Goal: Ask a question

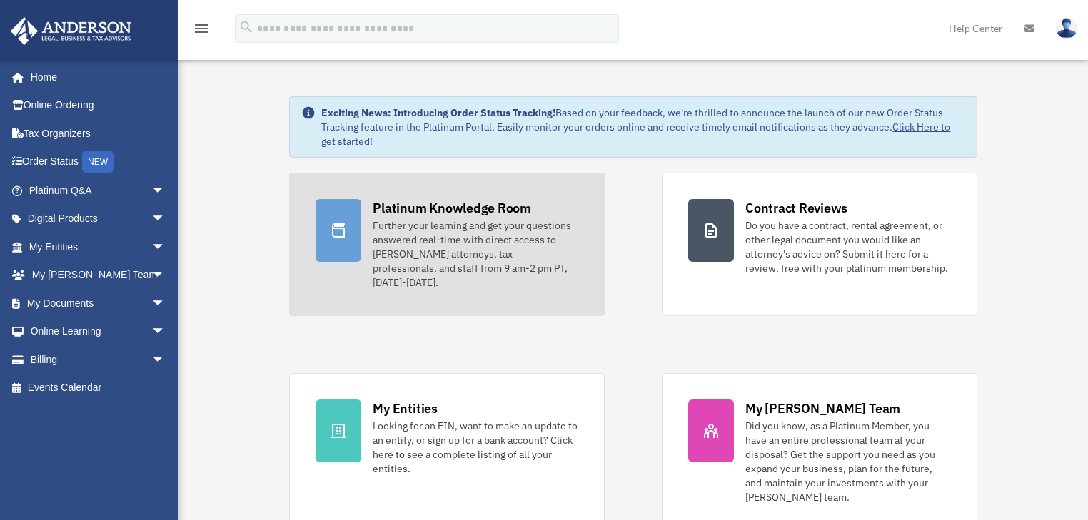
click at [493, 203] on div "Platinum Knowledge Room" at bounding box center [452, 208] width 158 height 18
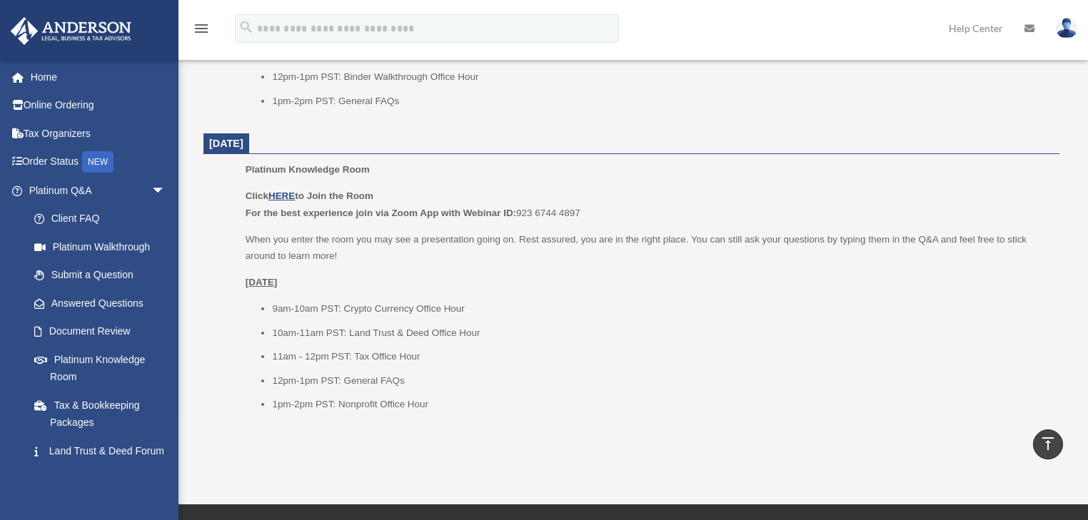
scroll to position [1582, 0]
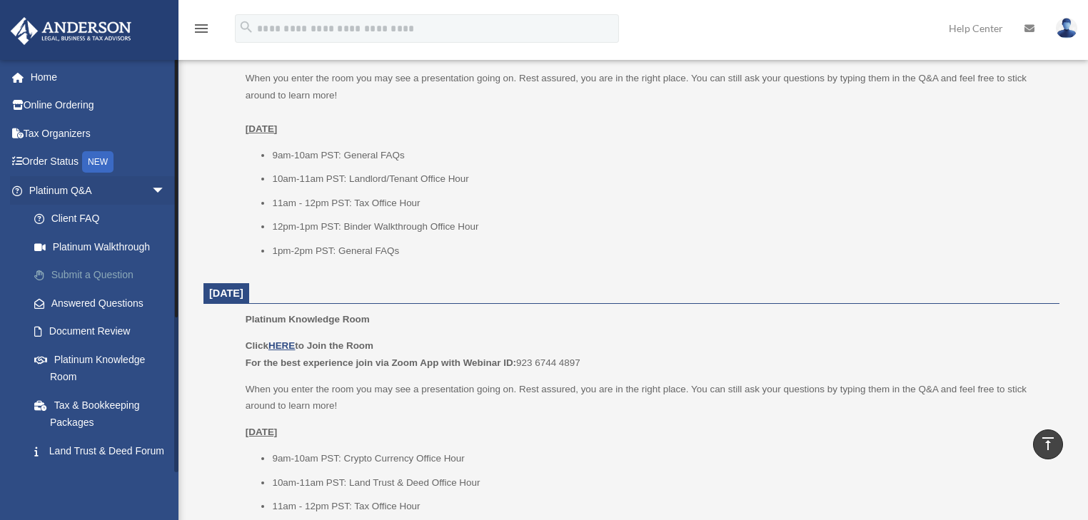
click at [101, 277] on link "Submit a Question" at bounding box center [103, 275] width 167 height 29
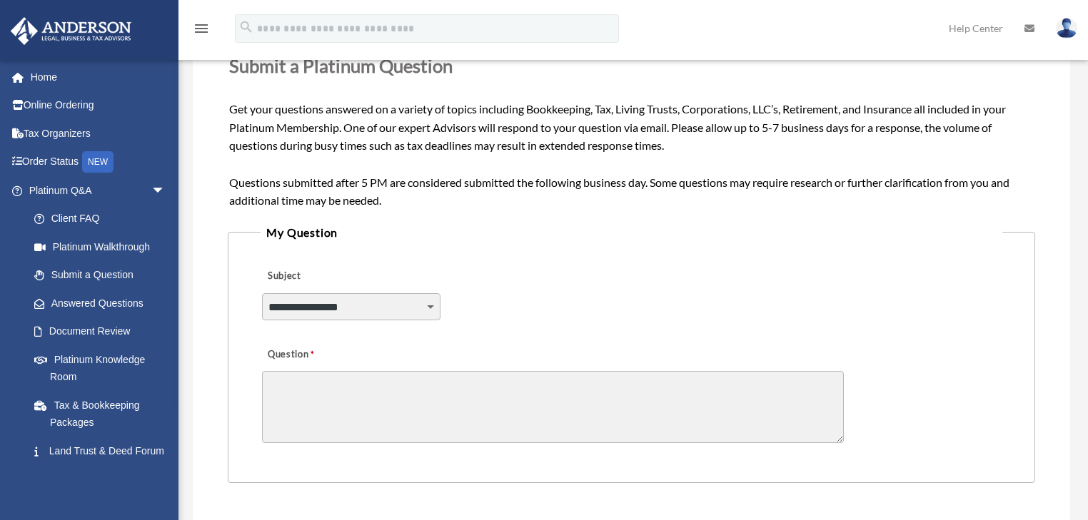
scroll to position [286, 0]
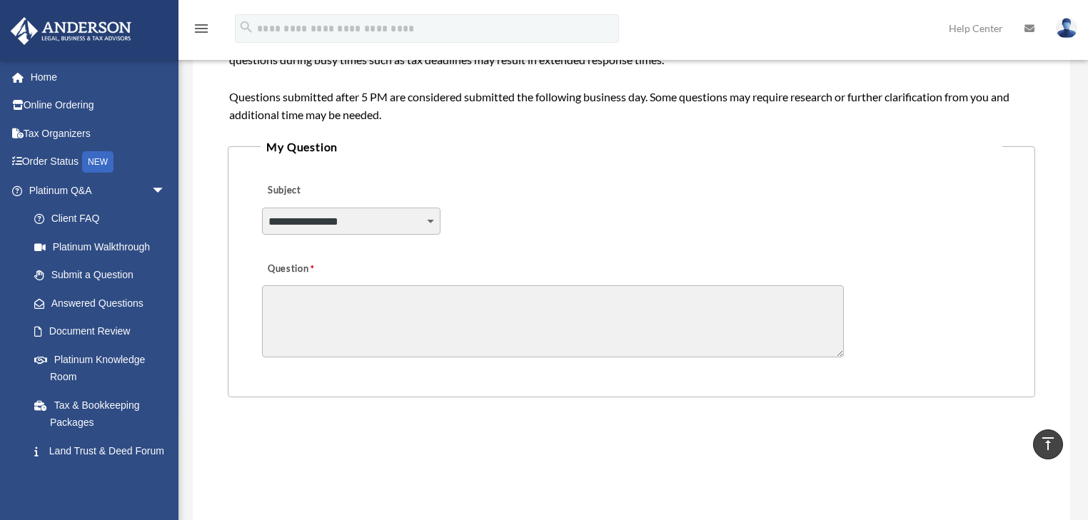
click at [431, 223] on select "**********" at bounding box center [351, 221] width 178 height 27
click at [583, 451] on div at bounding box center [631, 470] width 799 height 56
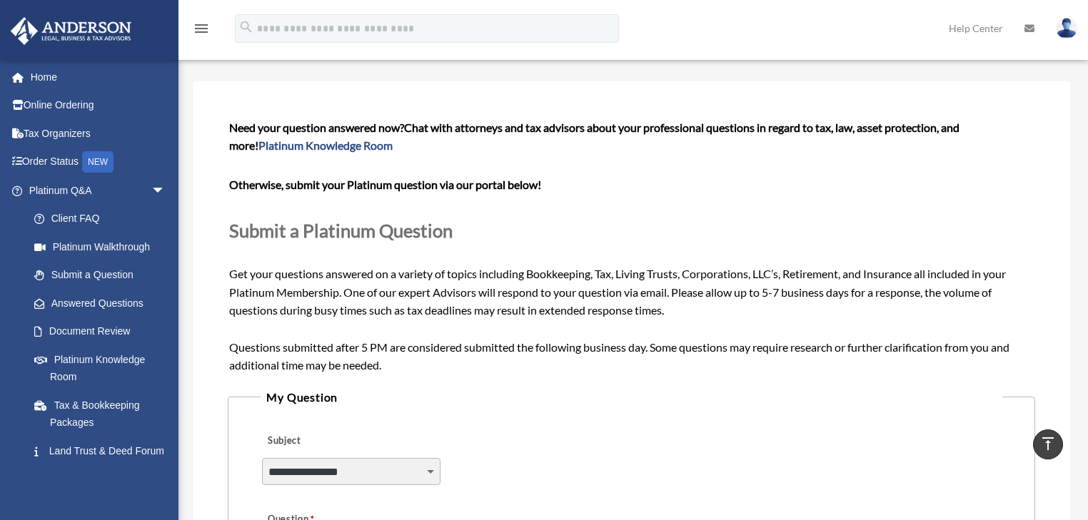
scroll to position [0, 0]
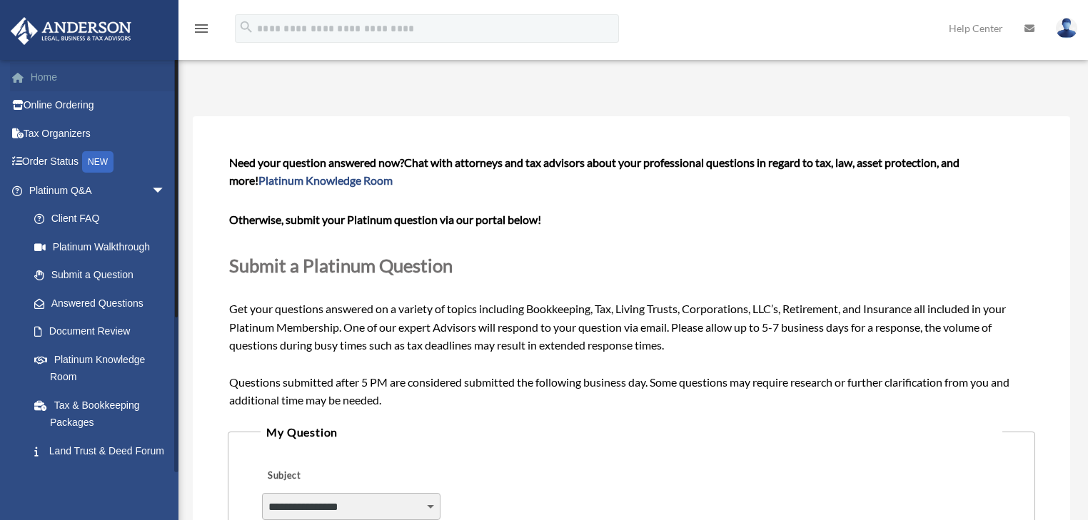
click at [49, 84] on link "Home" at bounding box center [98, 77] width 177 height 29
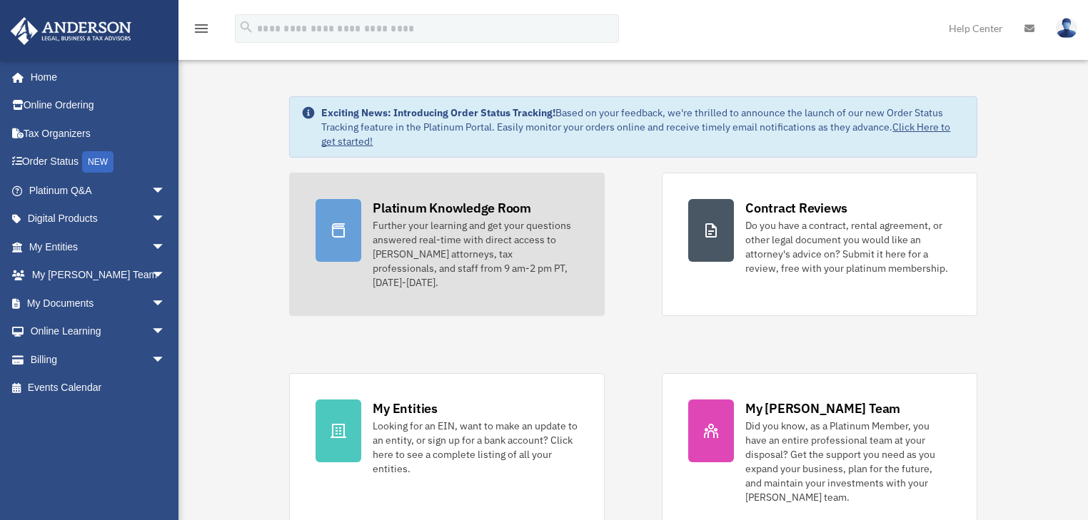
click at [469, 242] on div "Further your learning and get your questions answered real-time with direct acc…" at bounding box center [476, 253] width 206 height 71
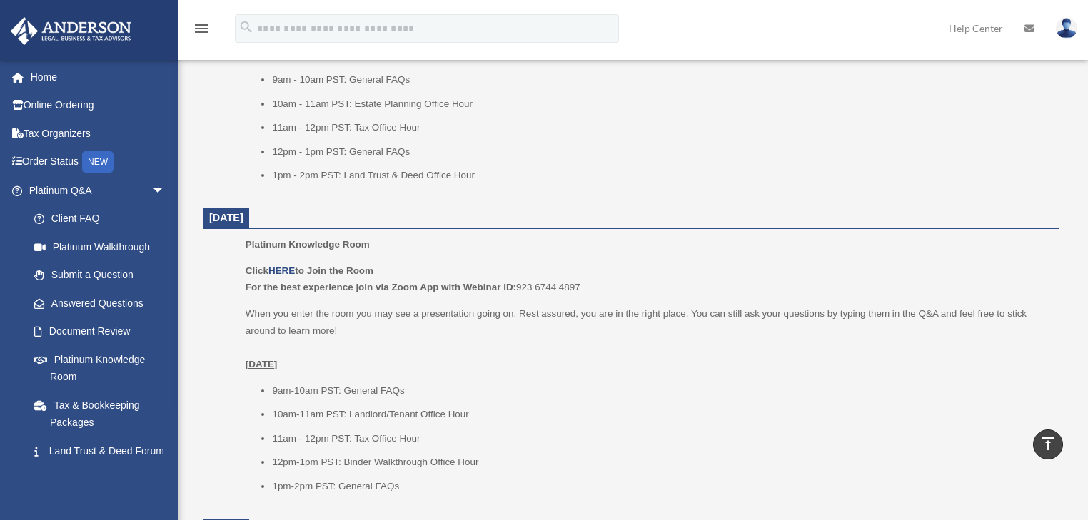
scroll to position [1332, 0]
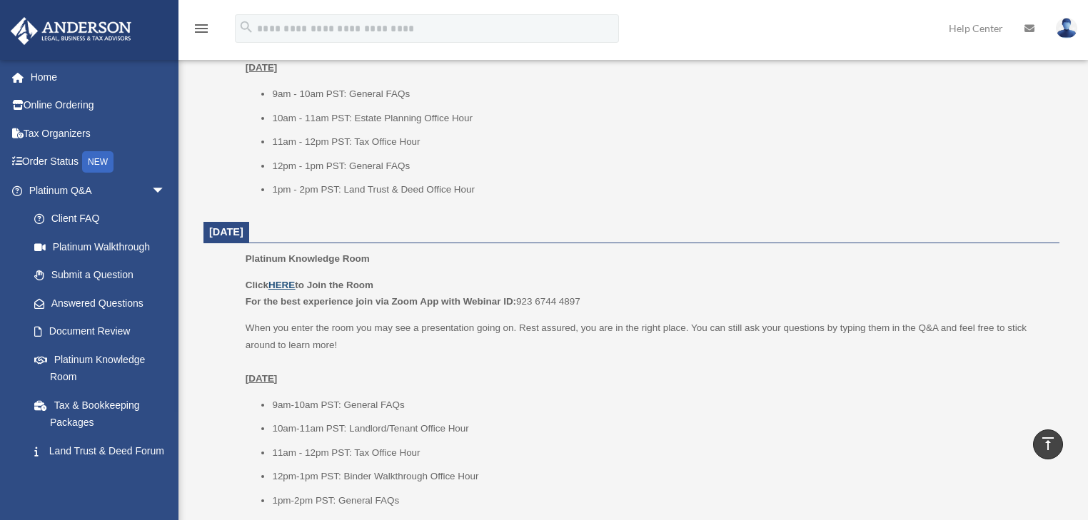
click at [294, 280] on u "HERE" at bounding box center [281, 285] width 26 height 11
